Goal: Use online tool/utility: Utilize a website feature to perform a specific function

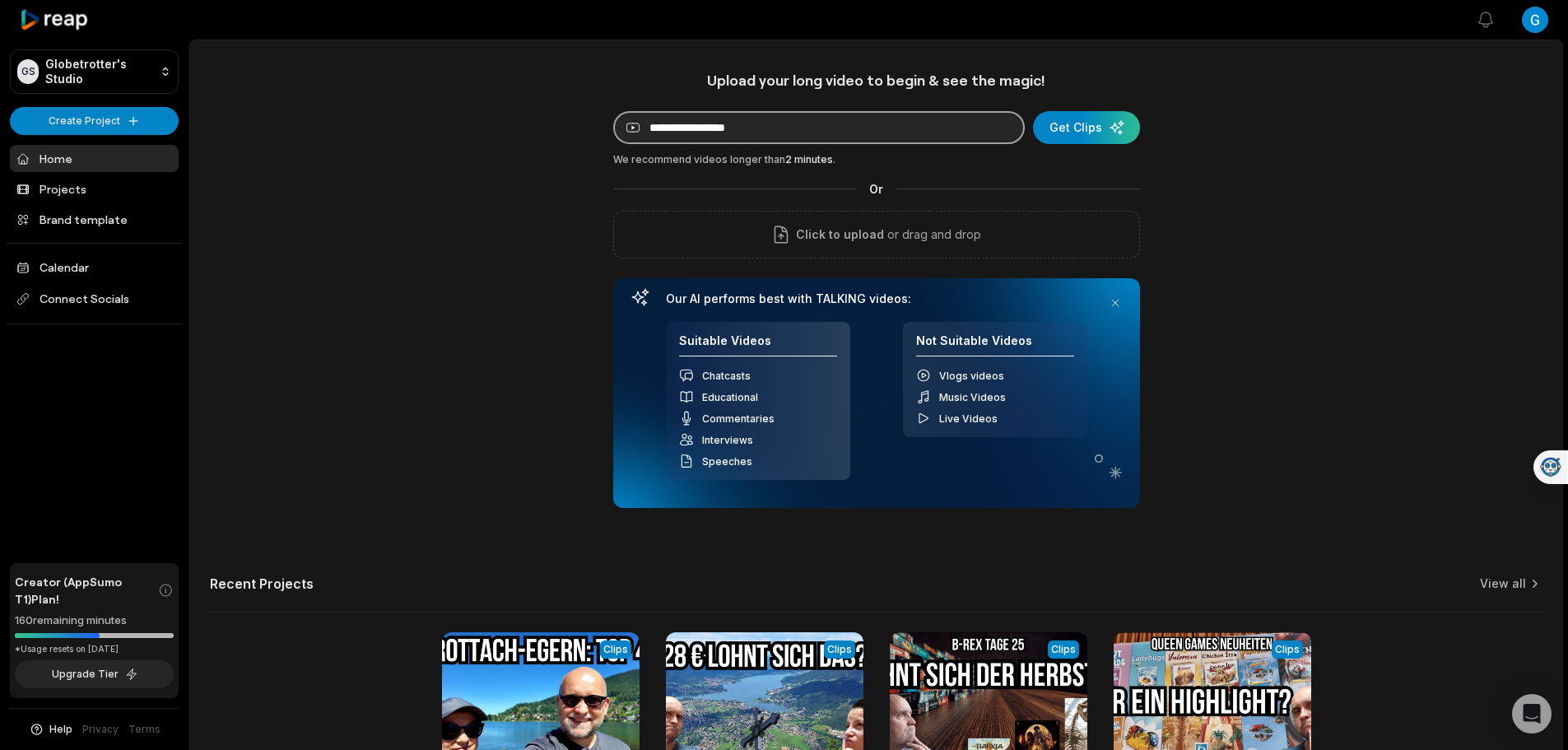
click at [850, 126] on input at bounding box center [818, 128] width 411 height 33
paste input "**********"
type input "**********"
click at [1081, 134] on div "submit" at bounding box center [1087, 128] width 107 height 33
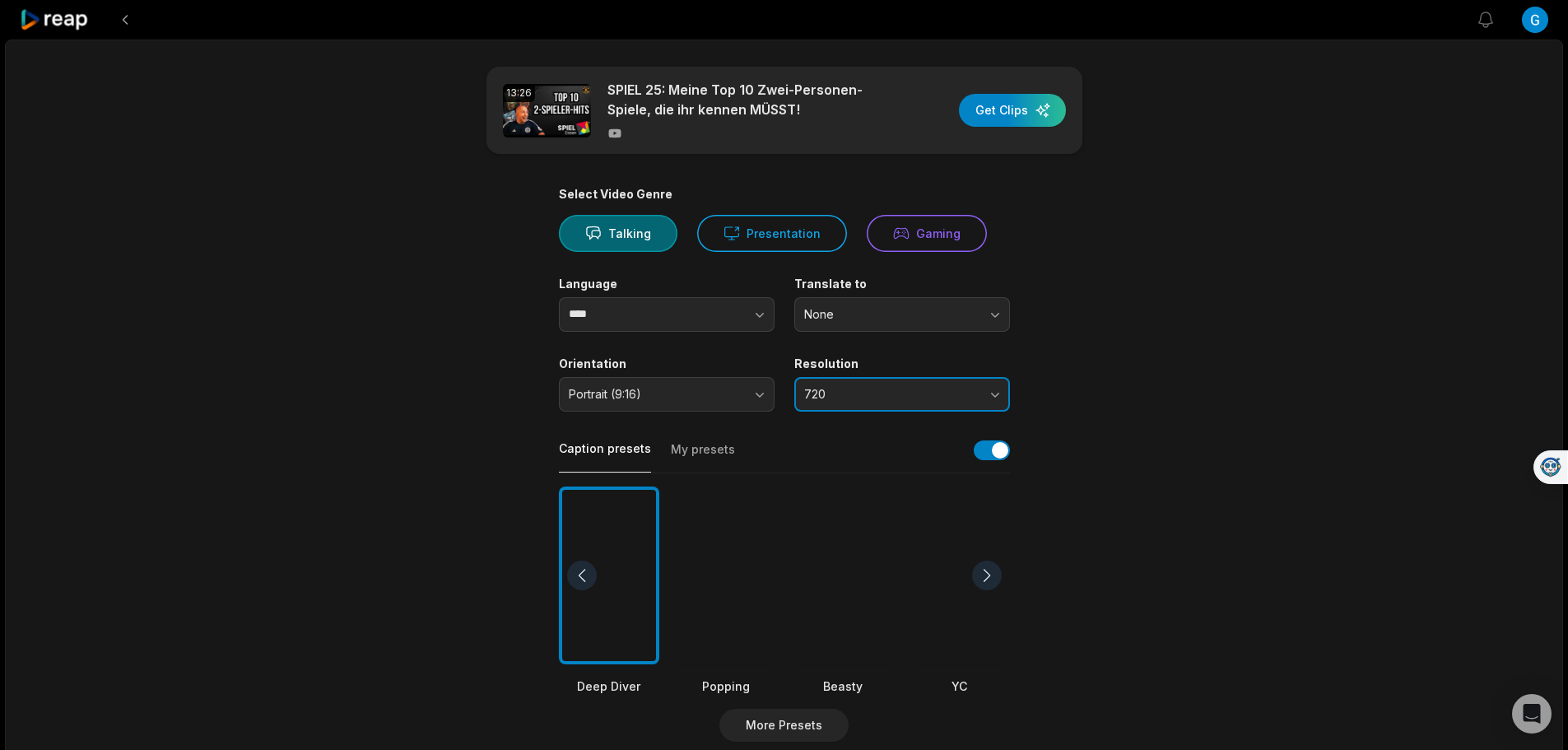
click at [981, 381] on button "720" at bounding box center [902, 395] width 216 height 35
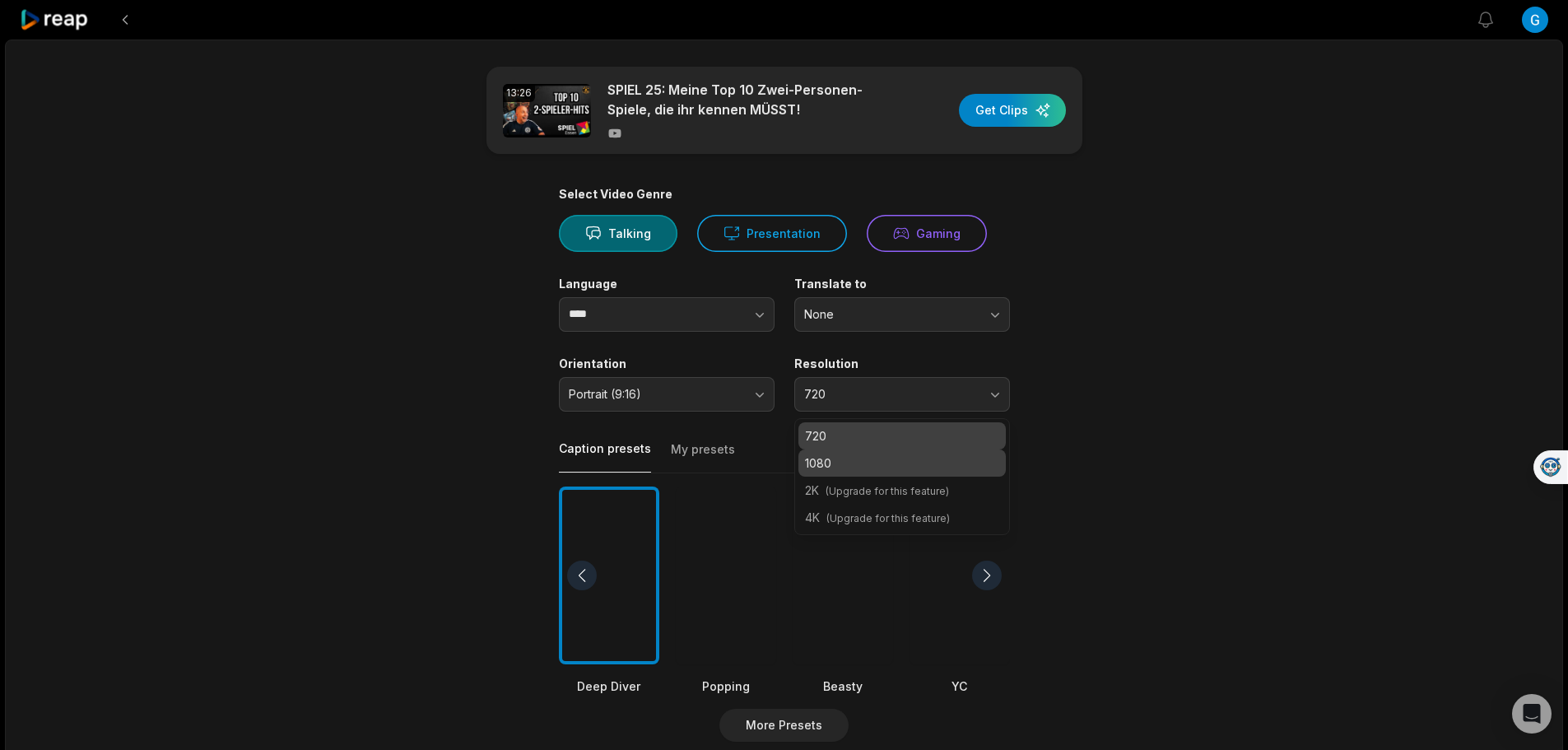
click at [867, 462] on p "1080" at bounding box center [902, 462] width 194 height 17
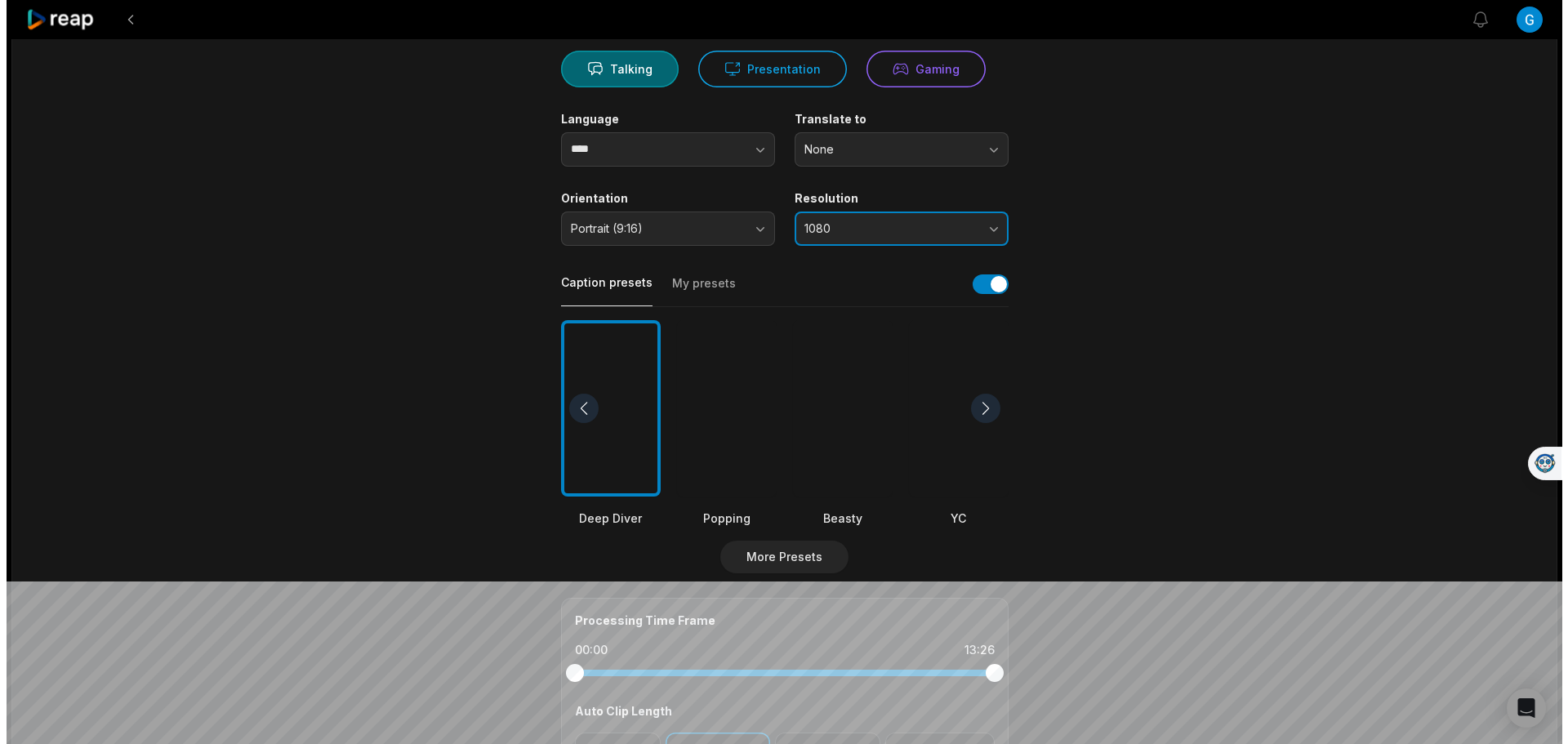
scroll to position [164, 0]
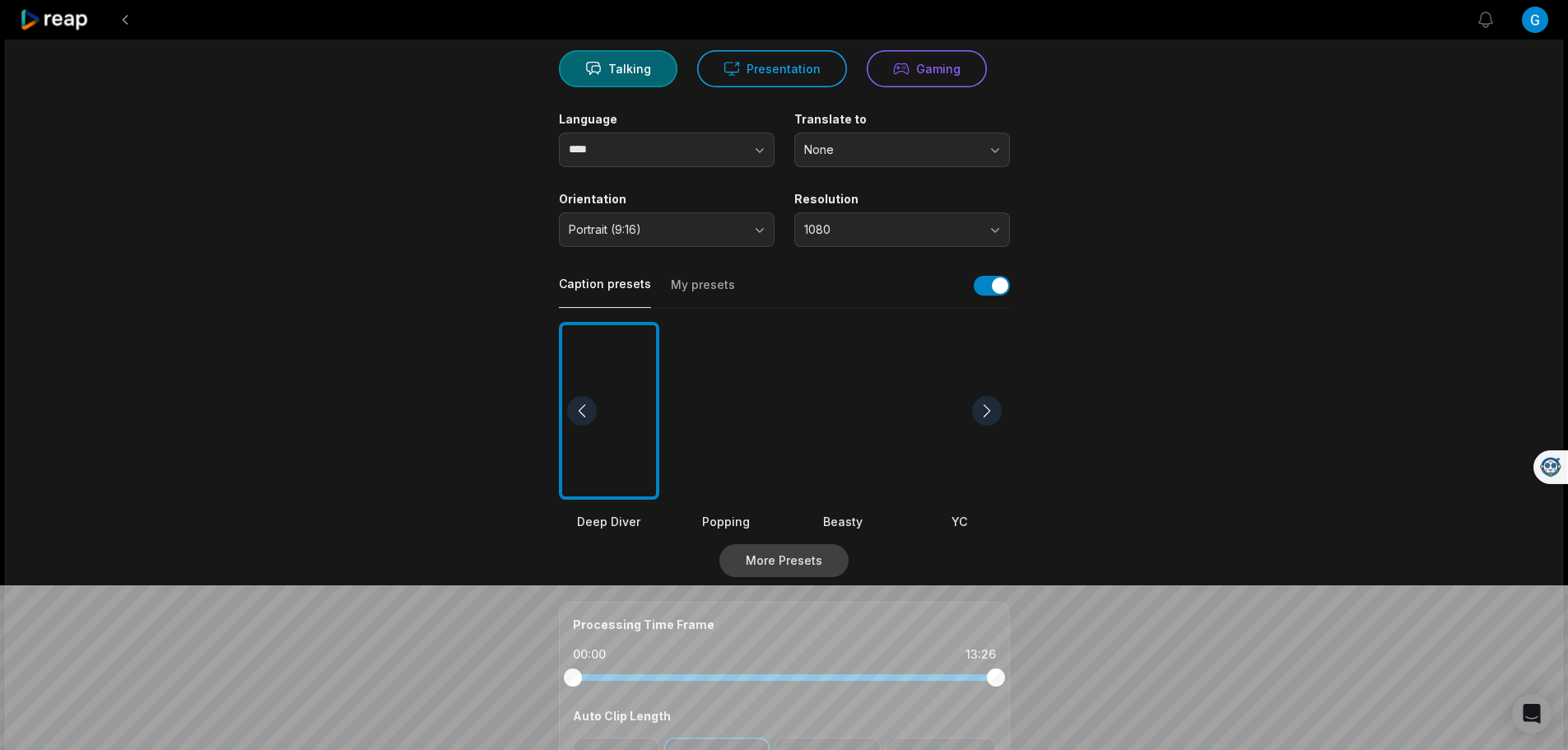
click at [820, 570] on button "More Presets" at bounding box center [784, 560] width 129 height 33
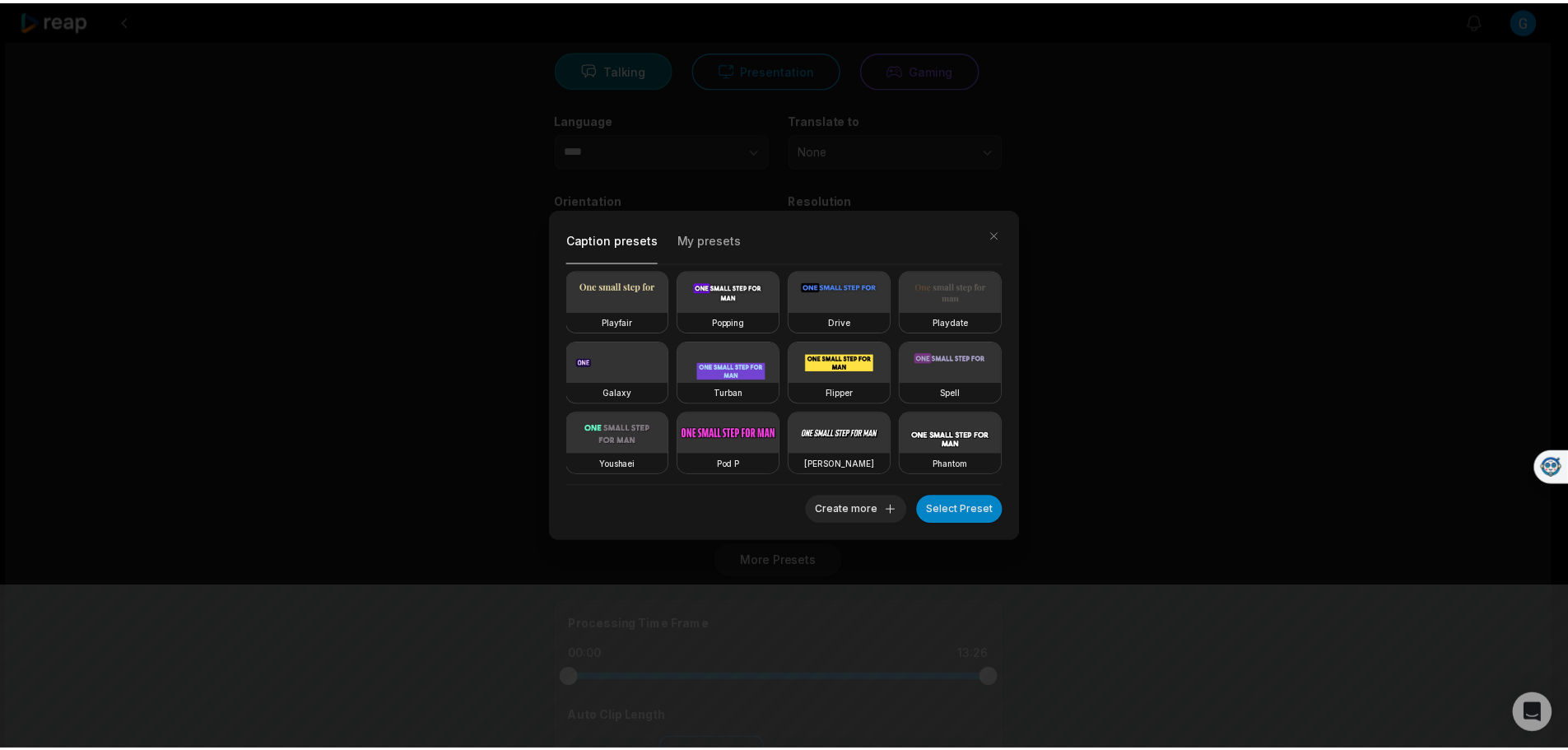
scroll to position [286, 0]
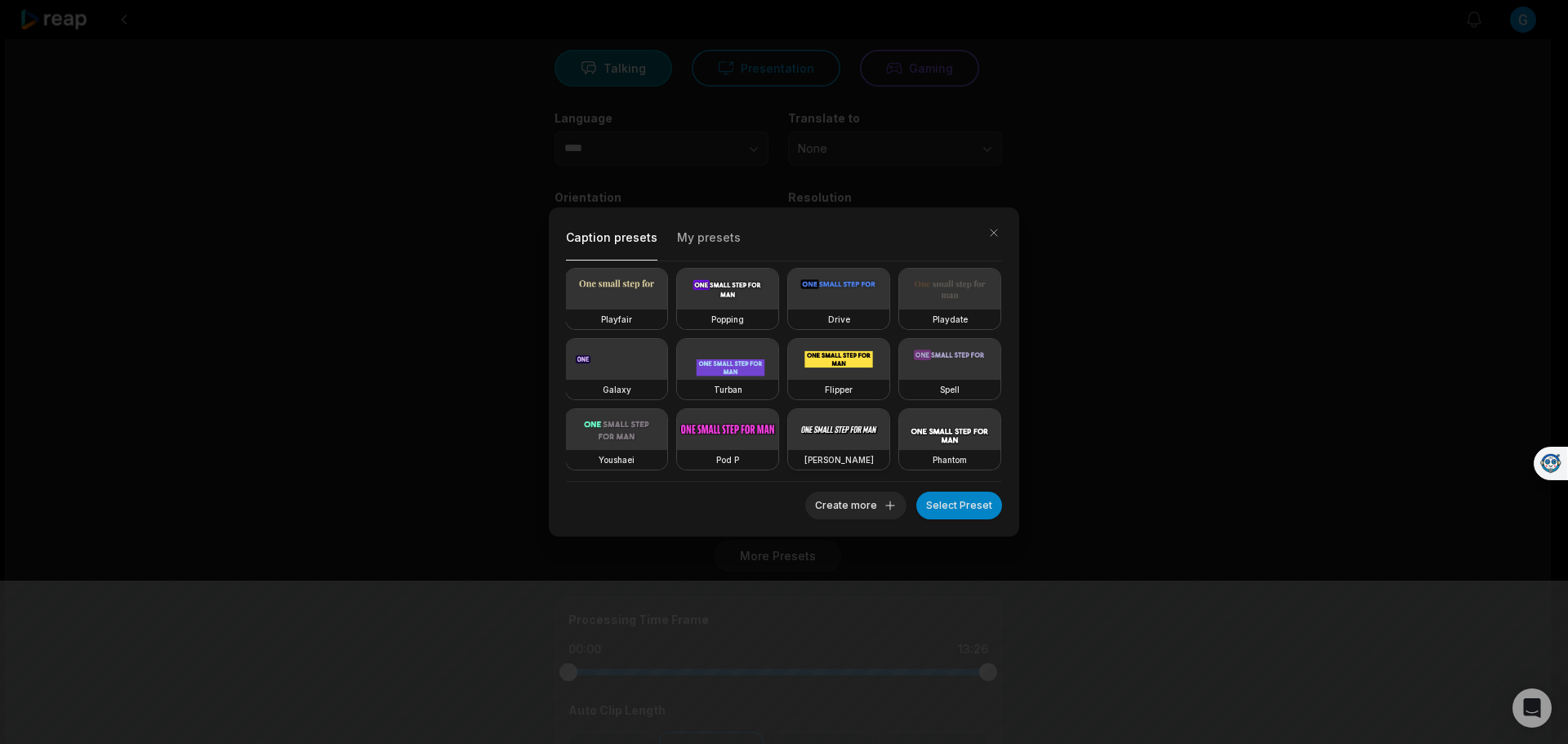
click at [788, 423] on video at bounding box center [839, 429] width 101 height 41
click at [960, 503] on button "Select Preset" at bounding box center [959, 505] width 86 height 28
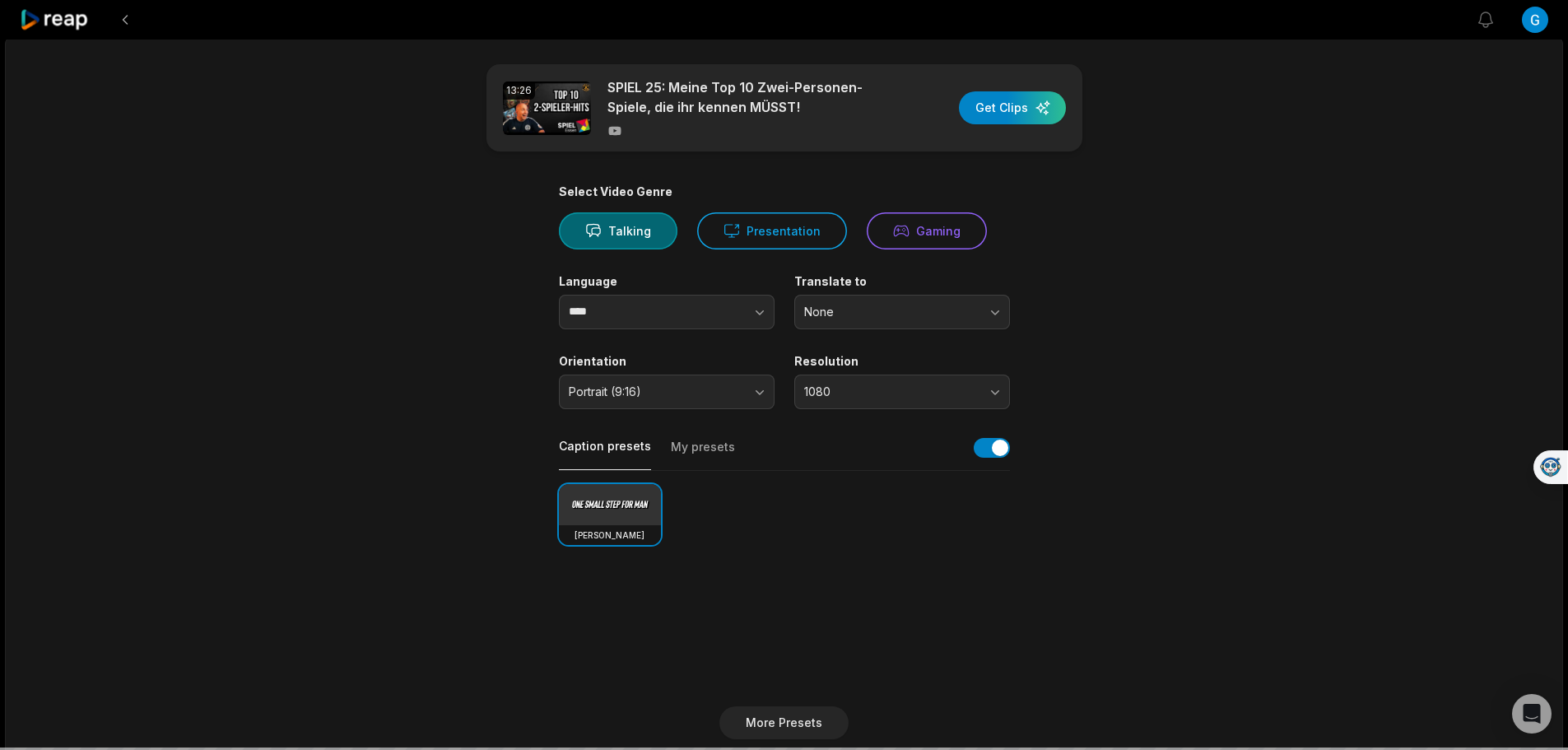
scroll to position [0, 0]
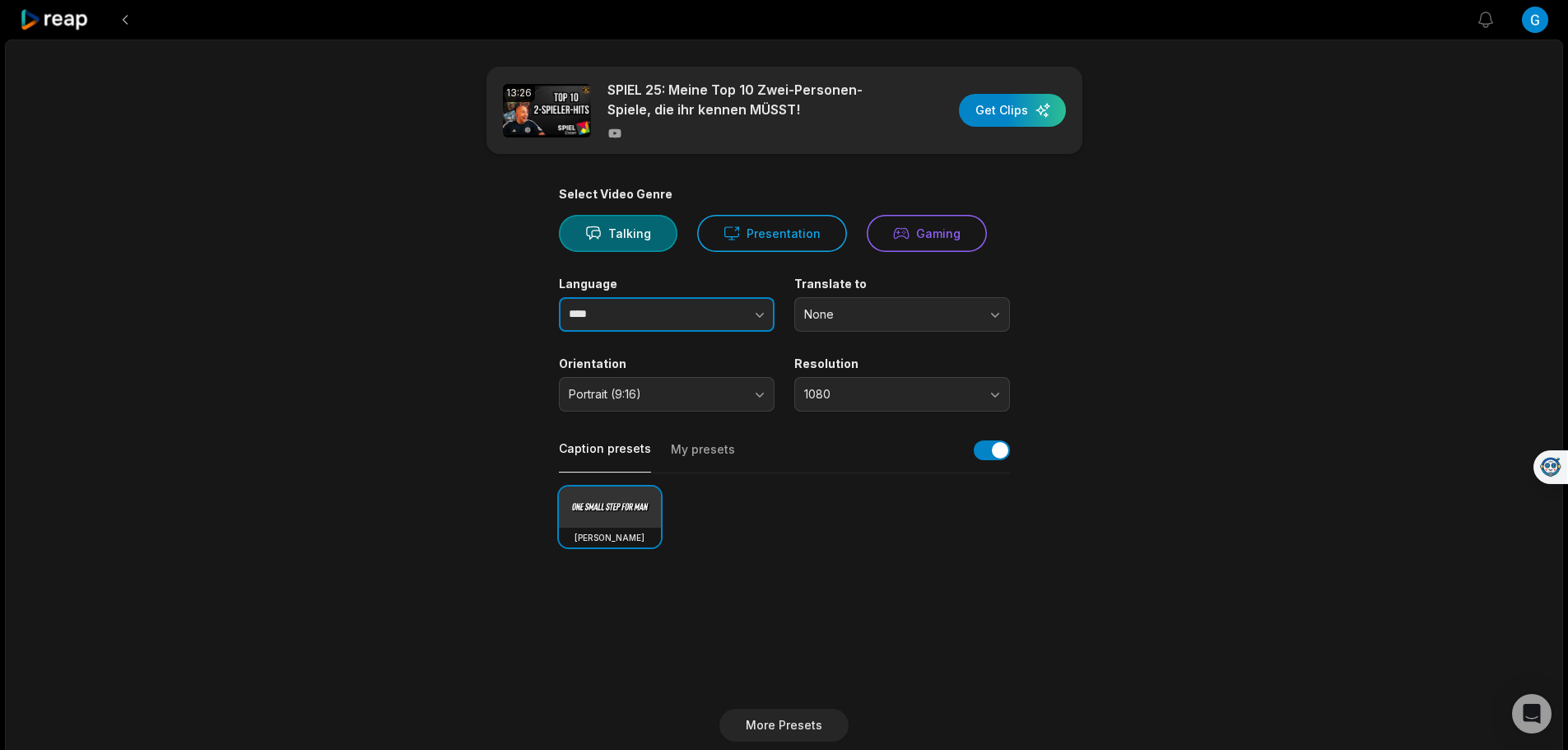
click at [743, 314] on button "button" at bounding box center [727, 315] width 94 height 35
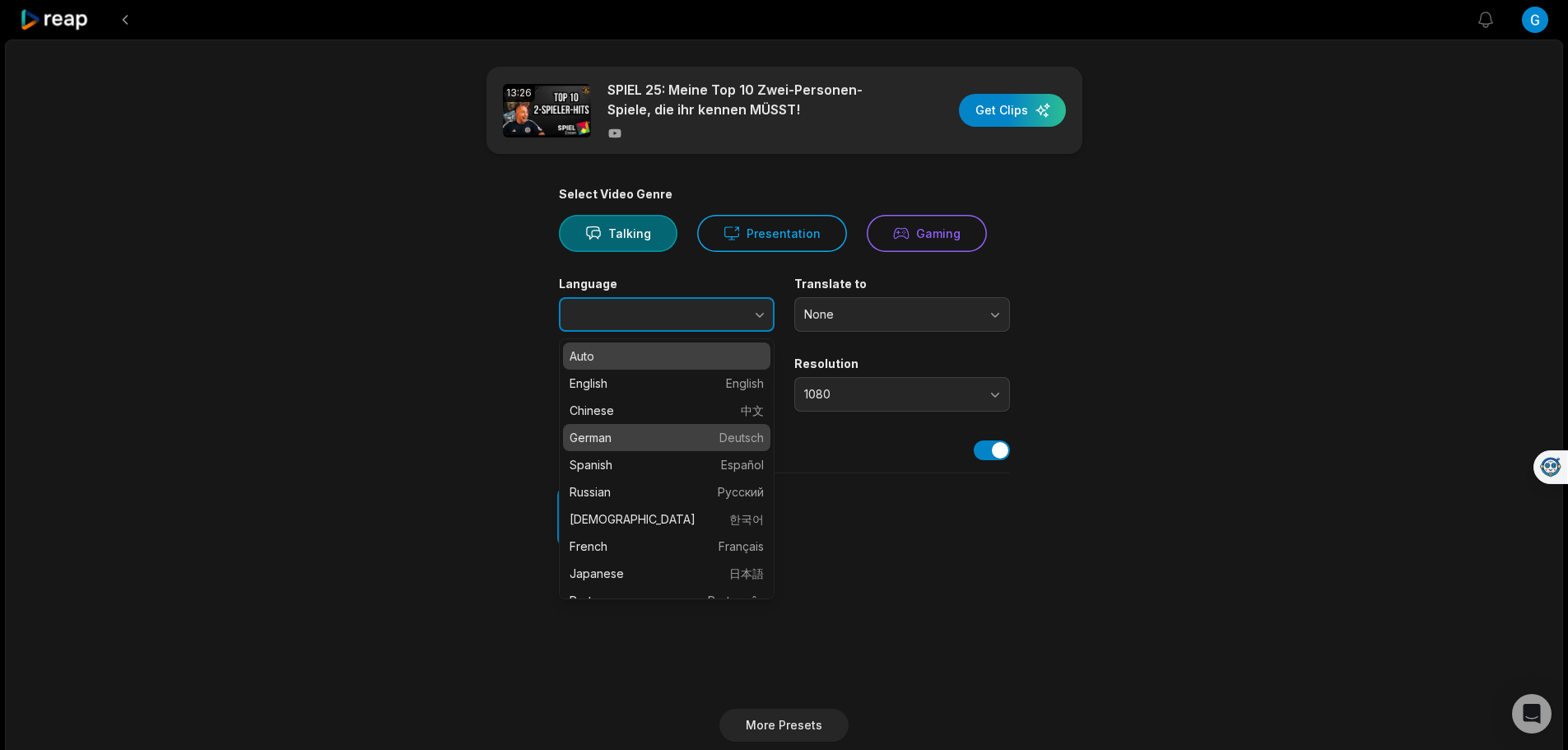
type input "******"
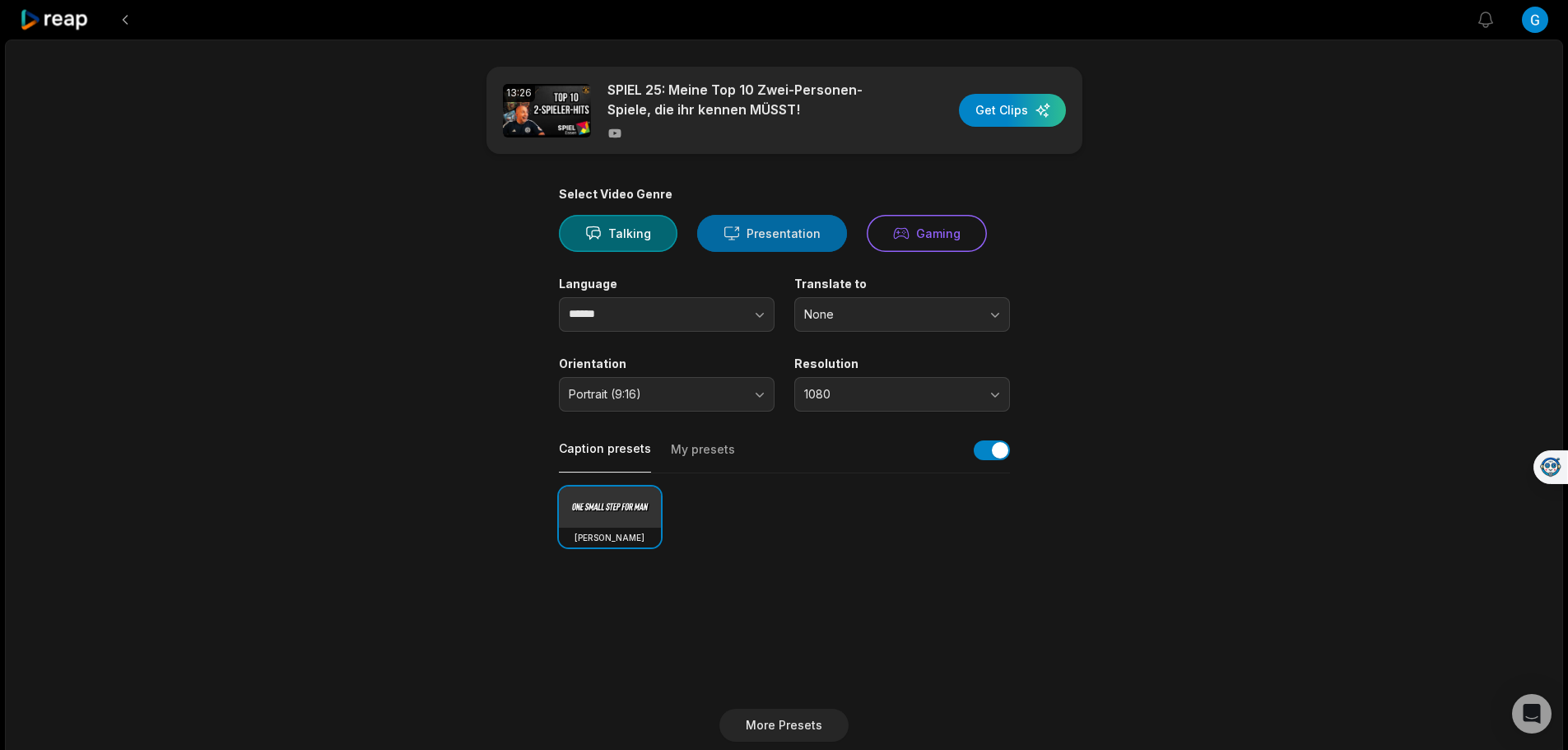
click at [787, 246] on button "Presentation" at bounding box center [772, 233] width 150 height 37
click at [985, 102] on div "button" at bounding box center [1013, 110] width 107 height 33
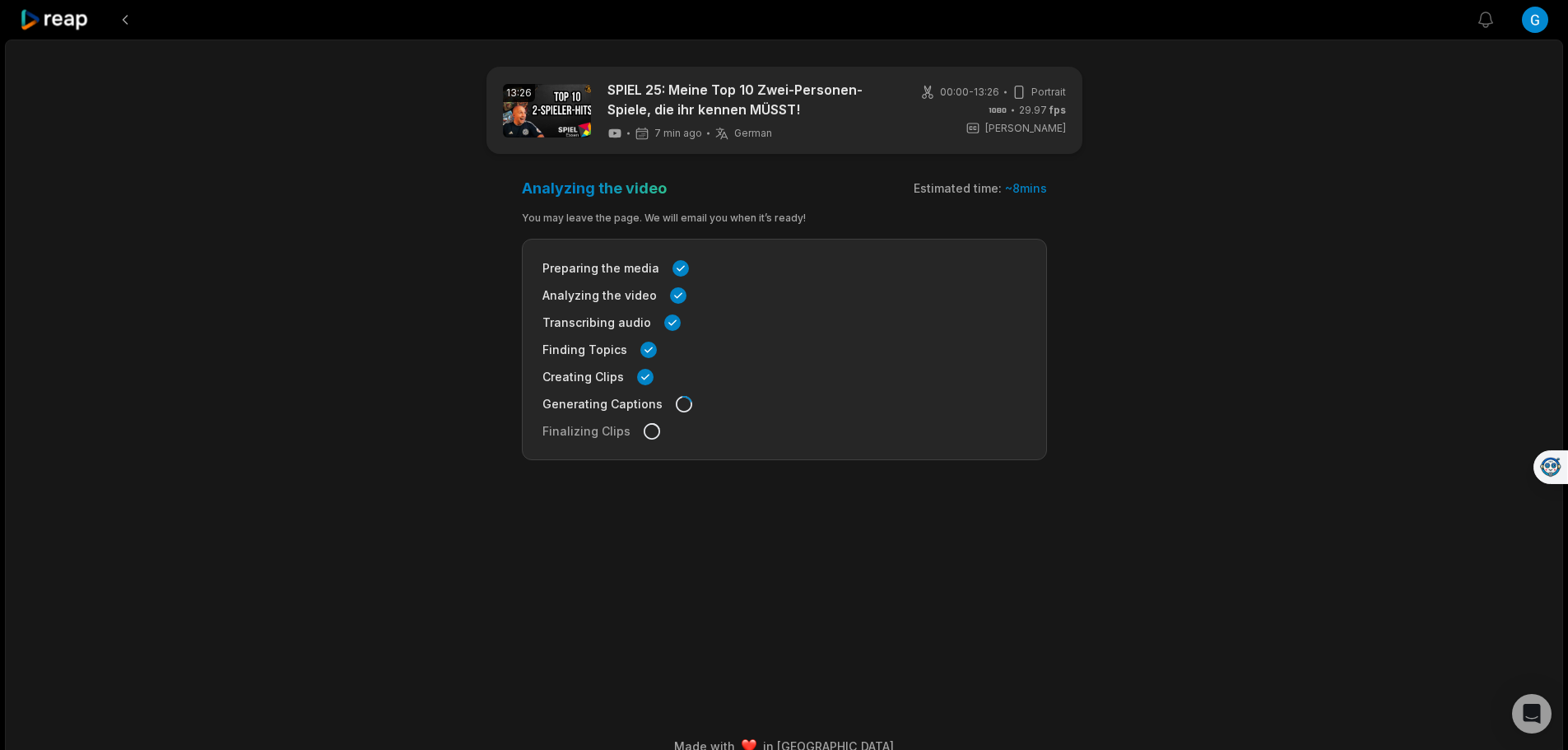
click at [62, 23] on icon at bounding box center [54, 20] width 70 height 22
